Goal: Understand process/instructions

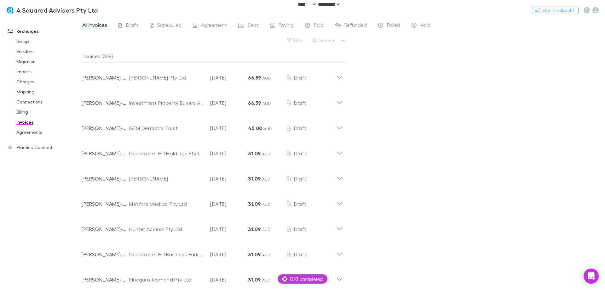
select select "****"
click at [388, 189] on div "All invoices Draft Scheduled Agreement Sent Paying Paid Refunded Failed Void Fi…" at bounding box center [344, 154] width 524 height 272
click at [518, 225] on div "All invoices Draft Scheduled Agreement Sent Paying Paid Refunded Failed Void Fi…" at bounding box center [344, 154] width 524 height 272
click at [423, 136] on div "All invoices Draft Scheduled Agreement Sent Paying Paid Refunded Failed Void Fi…" at bounding box center [344, 154] width 524 height 272
click at [291, 278] on span "0/8 completed" at bounding box center [302, 279] width 40 height 8
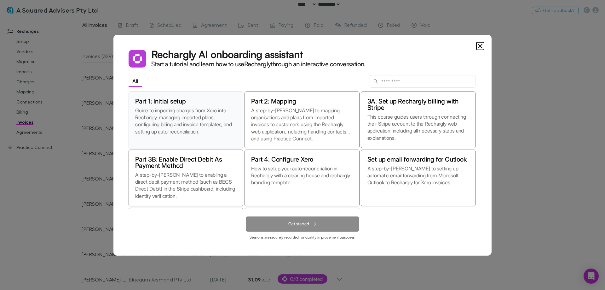
click at [170, 115] on p "Guide to importing charges from Xero into Rechargly, managing imported plans, c…" at bounding box center [186, 124] width 102 height 35
click at [343, 221] on button "Get started" at bounding box center [302, 223] width 113 height 15
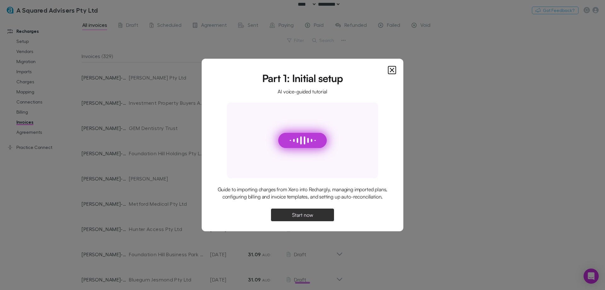
click at [314, 214] on button "Start now" at bounding box center [302, 214] width 63 height 13
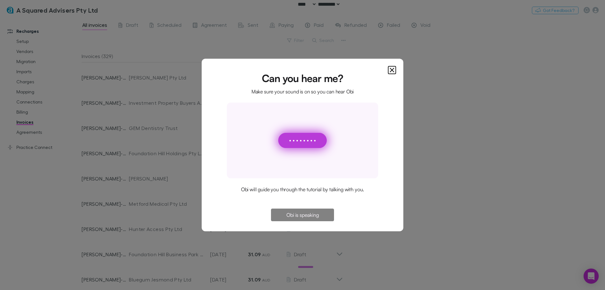
click at [304, 143] on div at bounding box center [304, 140] width 3 height 16
click at [392, 72] on icon "Close" at bounding box center [392, 70] width 8 height 8
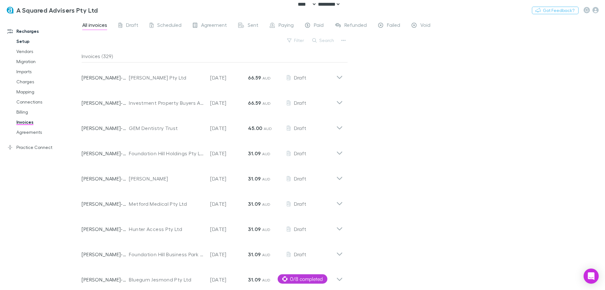
click at [24, 40] on link "Setup" at bounding box center [47, 41] width 75 height 10
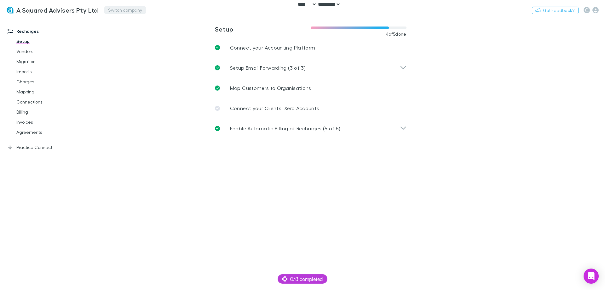
click at [114, 9] on button "Switch company" at bounding box center [125, 10] width 42 height 8
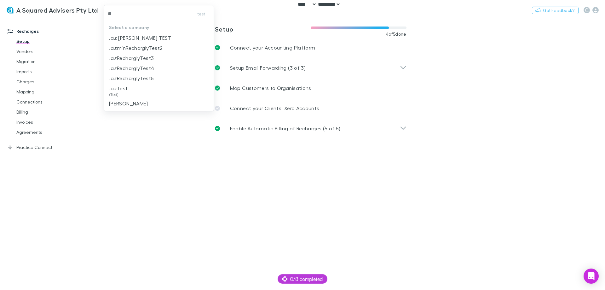
type input "***"
click at [138, 203] on div at bounding box center [302, 145] width 605 height 290
